Goal: Information Seeking & Learning: Learn about a topic

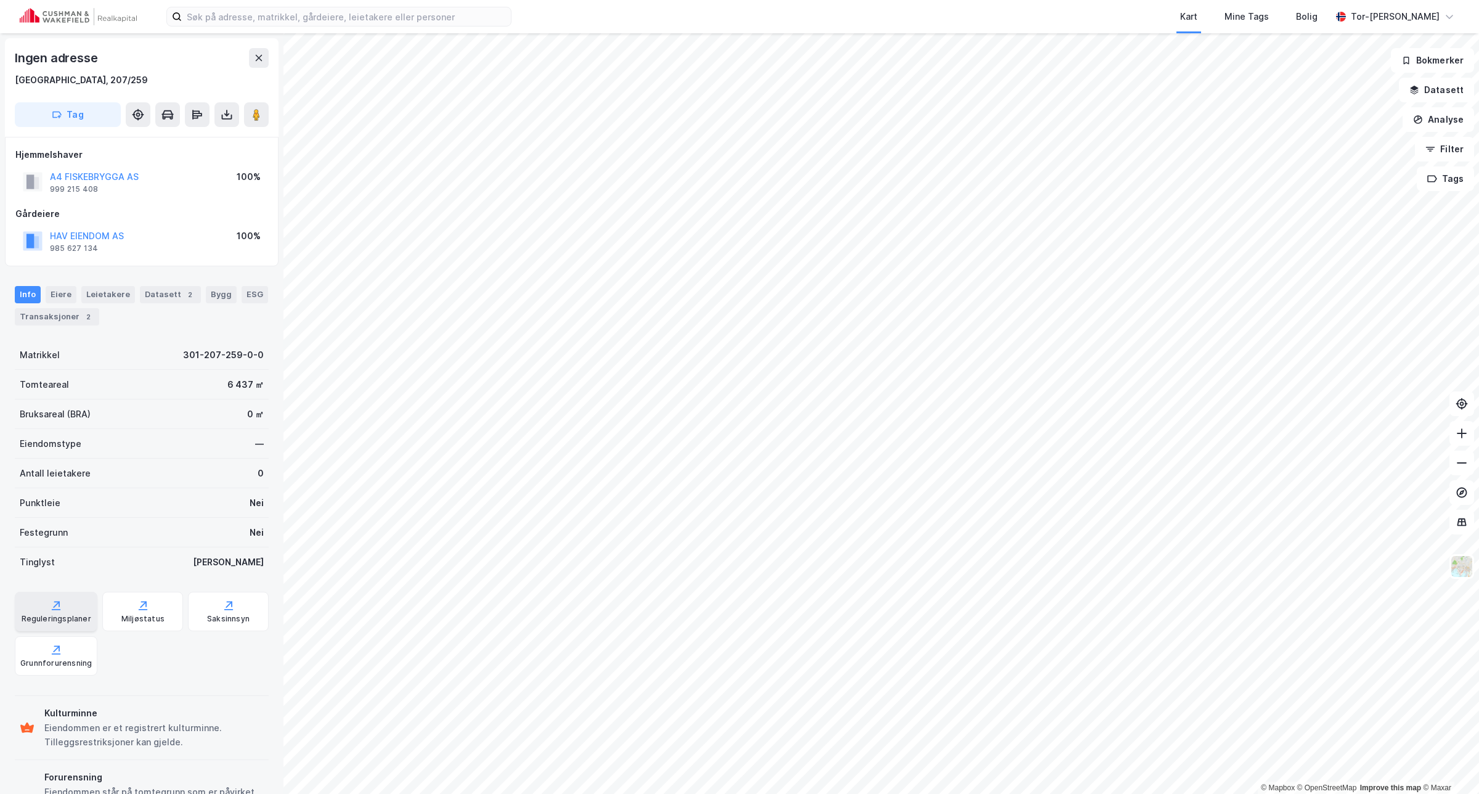
click at [60, 615] on div "Reguleringsplaner" at bounding box center [57, 619] width 70 height 10
